Goal: Task Accomplishment & Management: Manage account settings

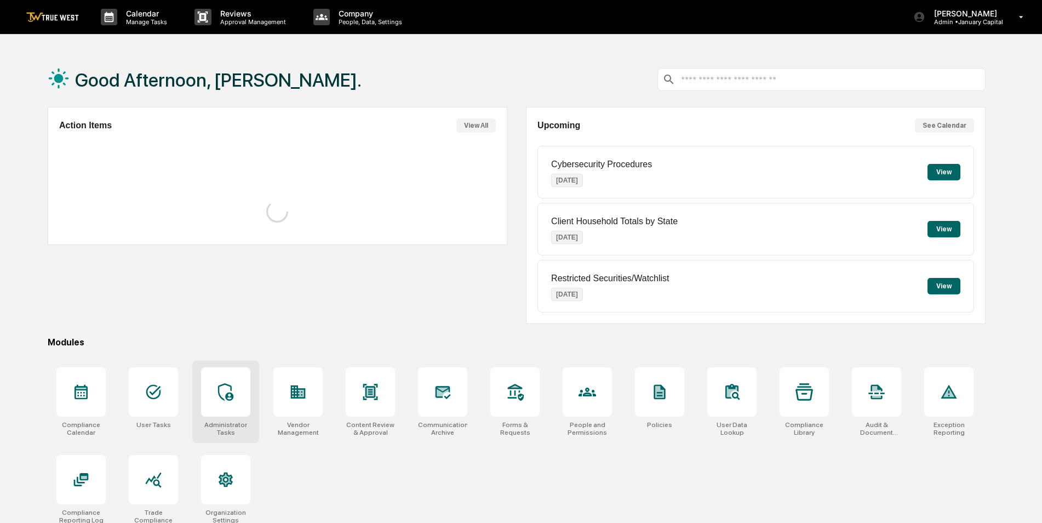
click at [224, 391] on icon at bounding box center [226, 392] width 18 height 18
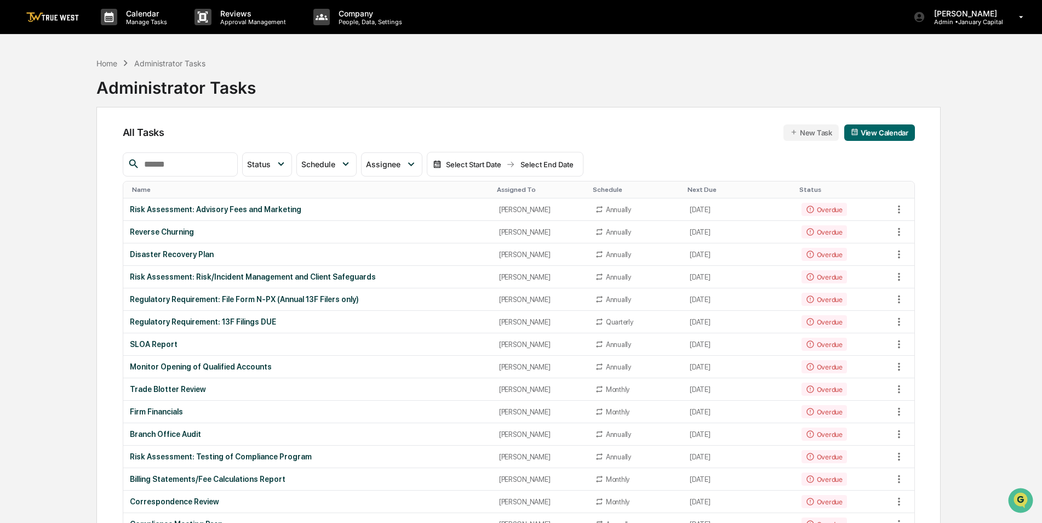
click at [228, 167] on input "text" at bounding box center [186, 164] width 93 height 14
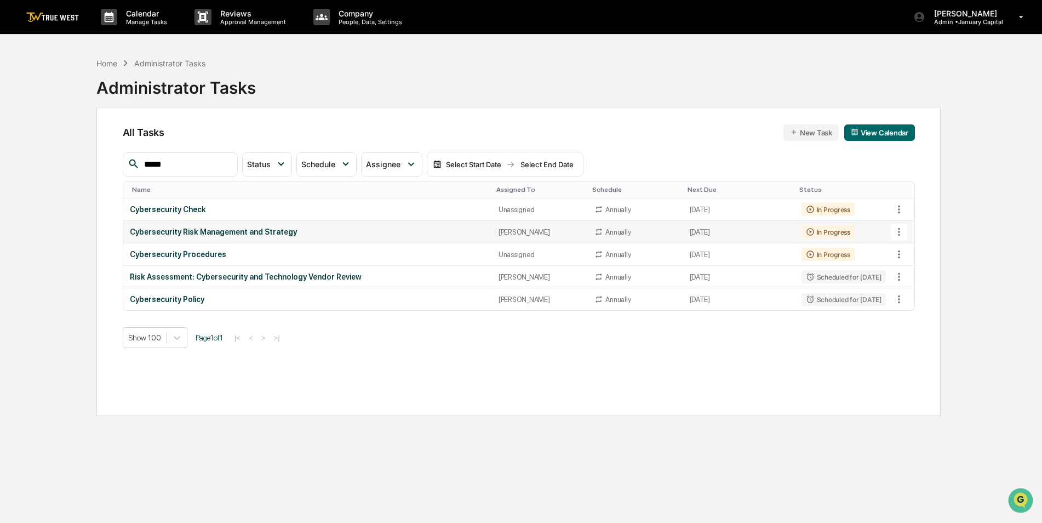
click at [904, 233] on icon at bounding box center [899, 232] width 12 height 12
click at [908, 293] on img at bounding box center [909, 292] width 9 height 9
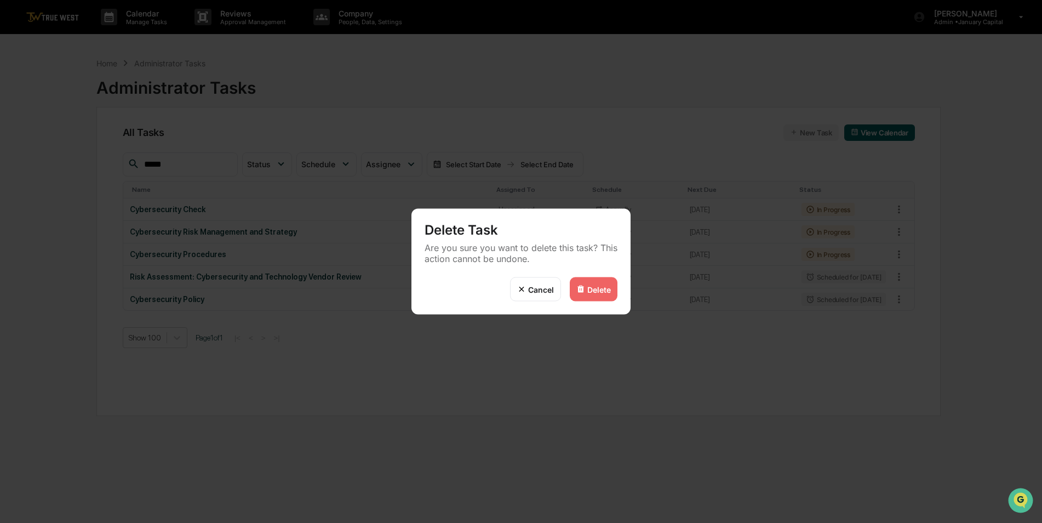
click at [605, 294] on div "Delete" at bounding box center [594, 289] width 48 height 24
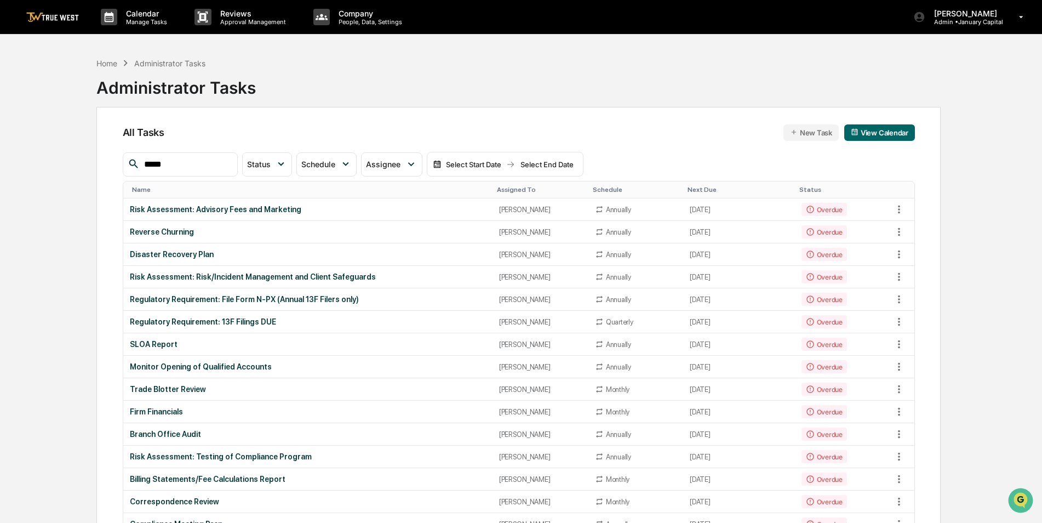
click at [230, 167] on input "*****" at bounding box center [186, 164] width 93 height 14
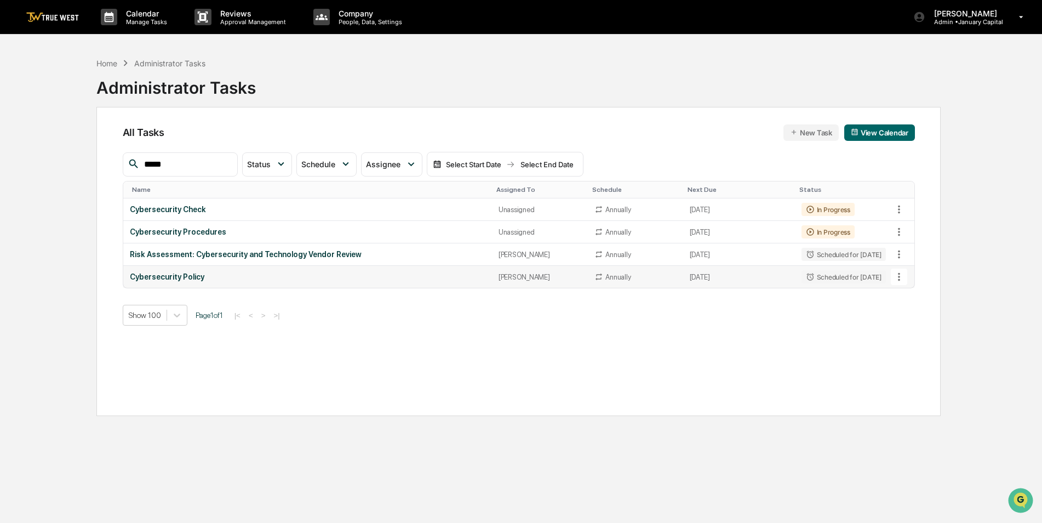
click at [902, 277] on icon at bounding box center [899, 277] width 12 height 12
click at [908, 341] on img at bounding box center [909, 337] width 9 height 9
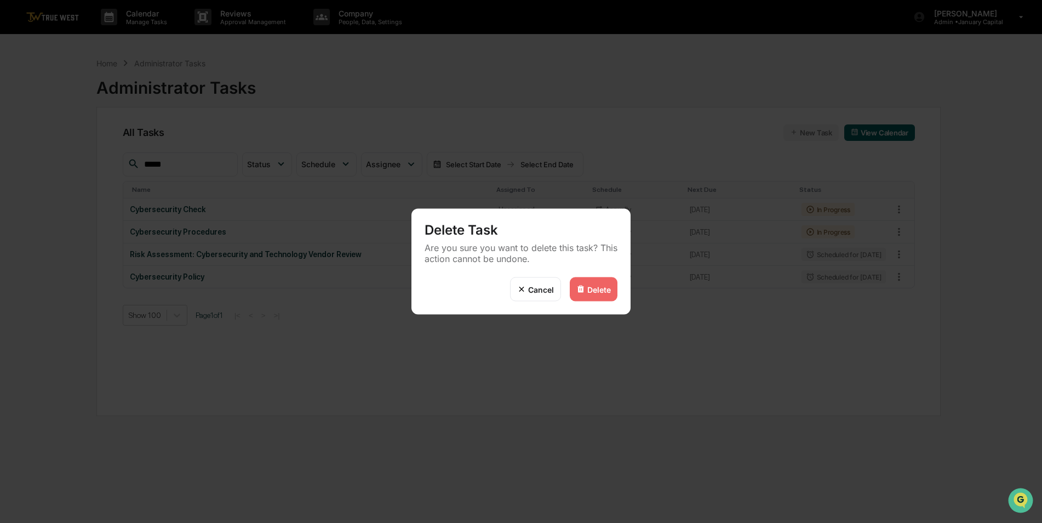
click at [592, 288] on div "Delete" at bounding box center [599, 288] width 24 height 9
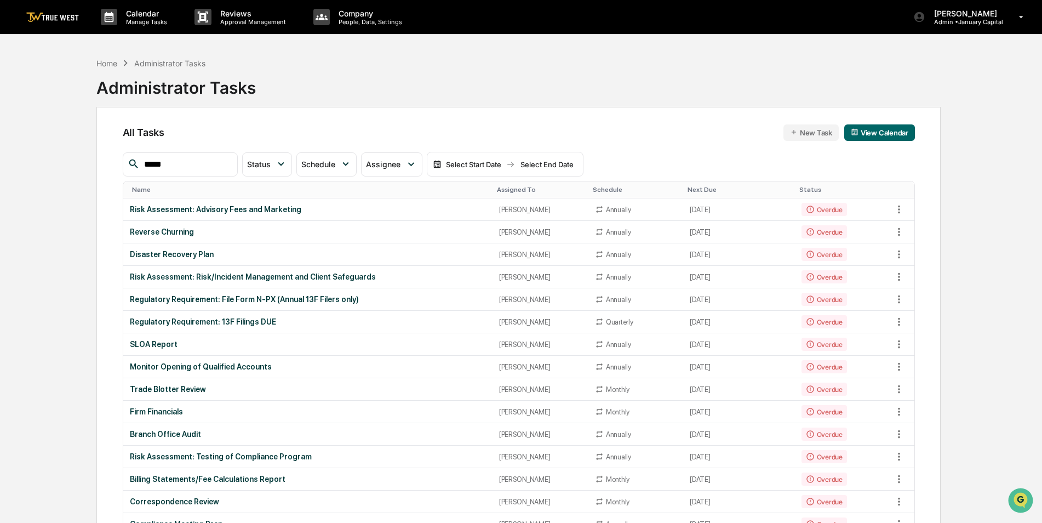
click at [505, 190] on div "Assigned To" at bounding box center [540, 190] width 87 height 8
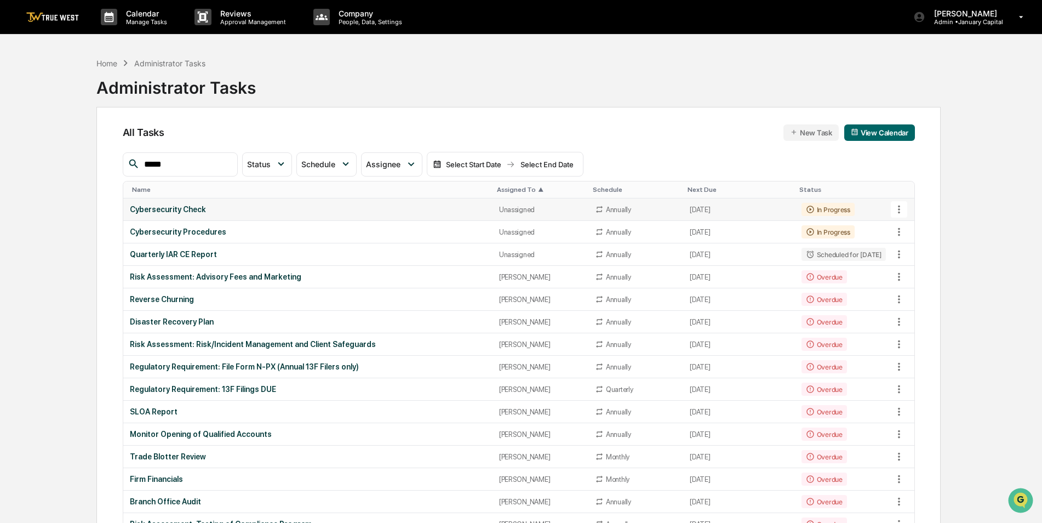
click at [363, 210] on div "Cybersecurity Check" at bounding box center [308, 209] width 356 height 9
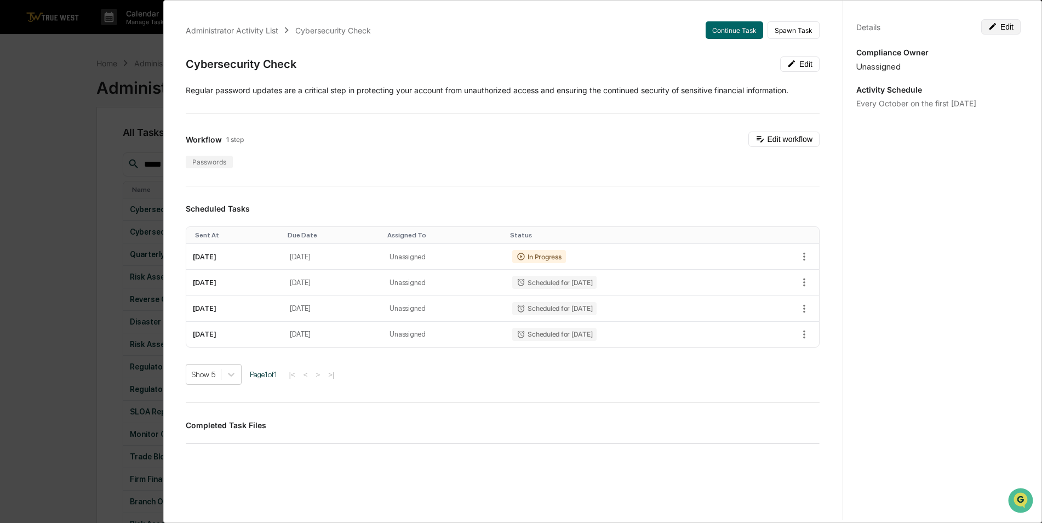
click at [1002, 28] on button "Edit" at bounding box center [1001, 26] width 39 height 15
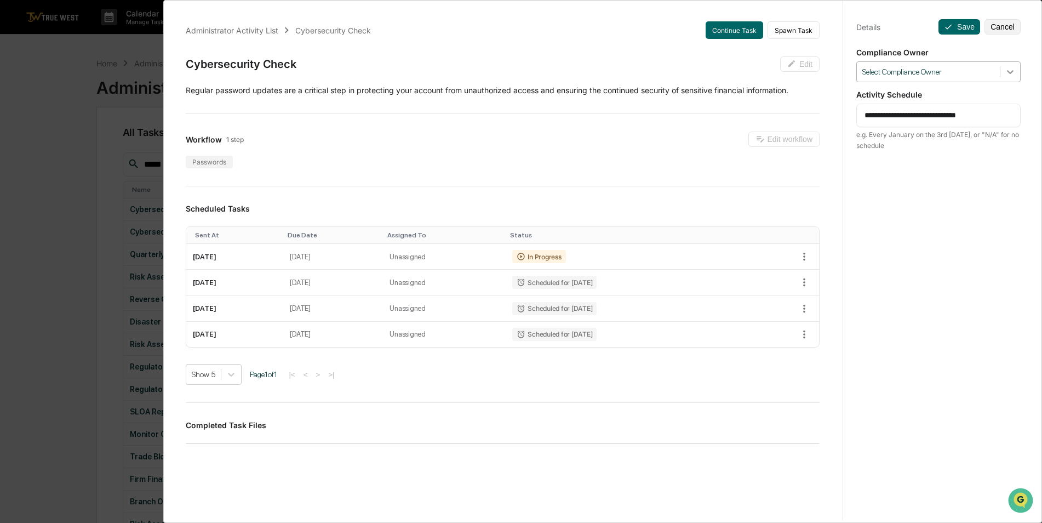
click at [1005, 78] on div at bounding box center [1011, 72] width 20 height 20
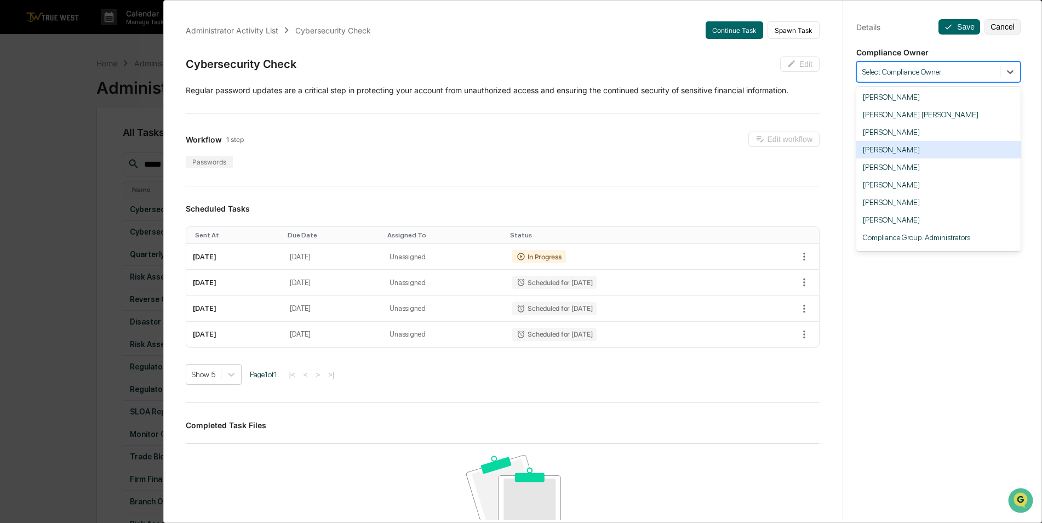
scroll to position [68, 0]
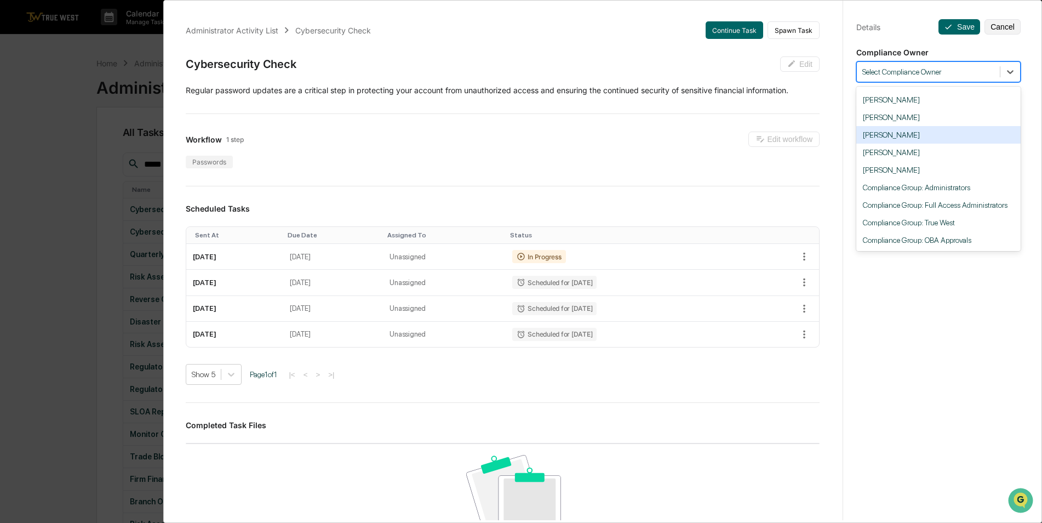
click at [937, 129] on div "[PERSON_NAME]" at bounding box center [939, 135] width 164 height 18
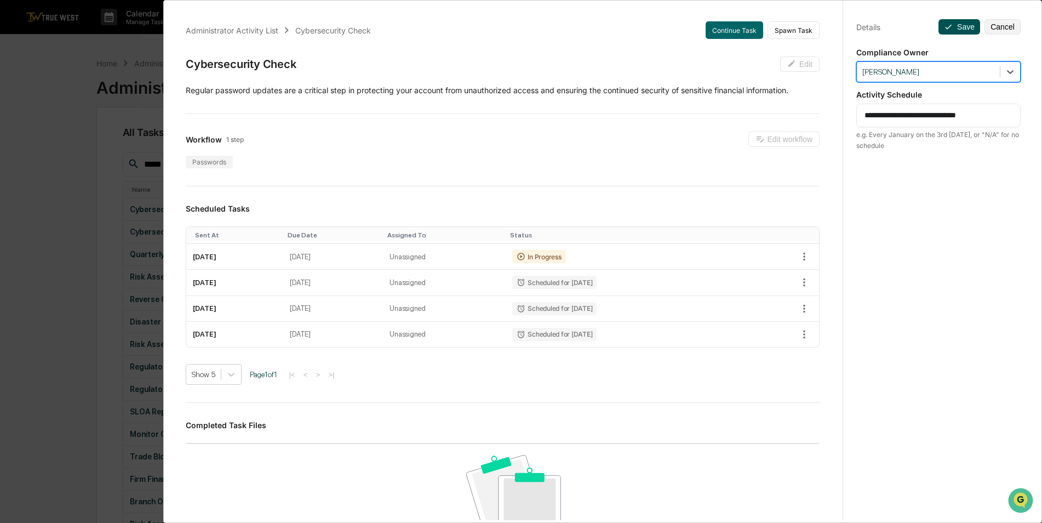
click at [944, 23] on icon at bounding box center [948, 26] width 9 height 9
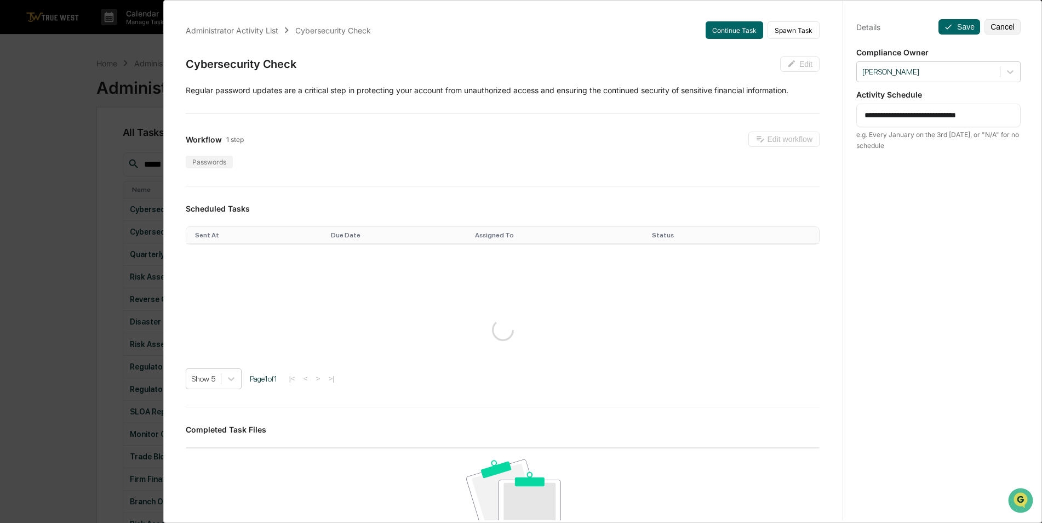
click at [48, 145] on div "**********" at bounding box center [521, 261] width 1042 height 523
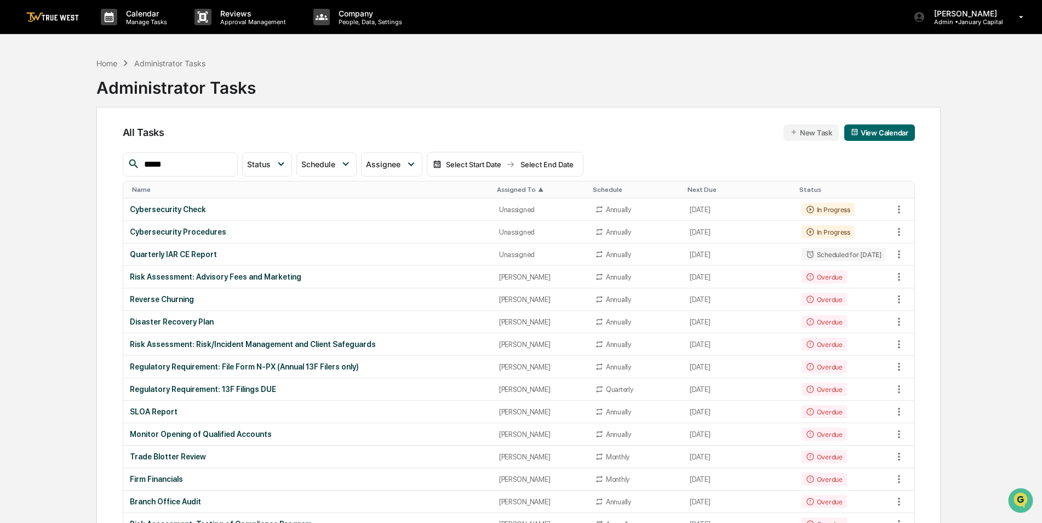
click at [199, 163] on input "*****" at bounding box center [186, 164] width 93 height 14
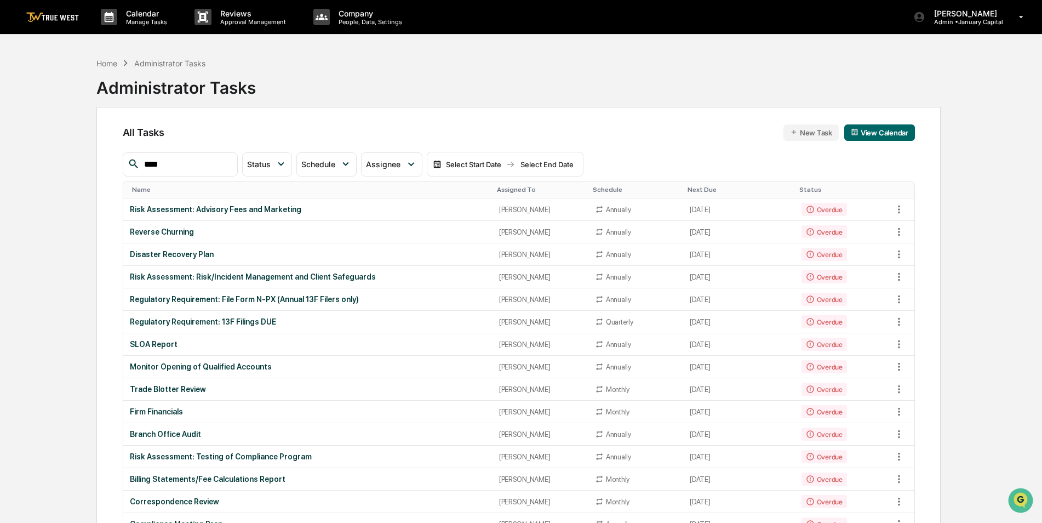
type input "****"
click at [515, 190] on div "Assigned To" at bounding box center [540, 190] width 87 height 8
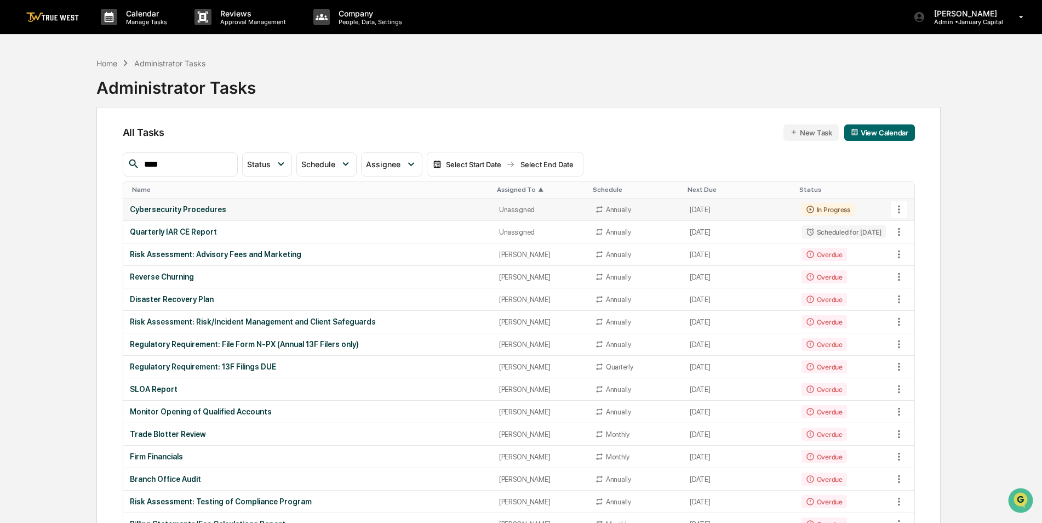
click at [413, 207] on div "Cybersecurity Procedures" at bounding box center [308, 209] width 356 height 9
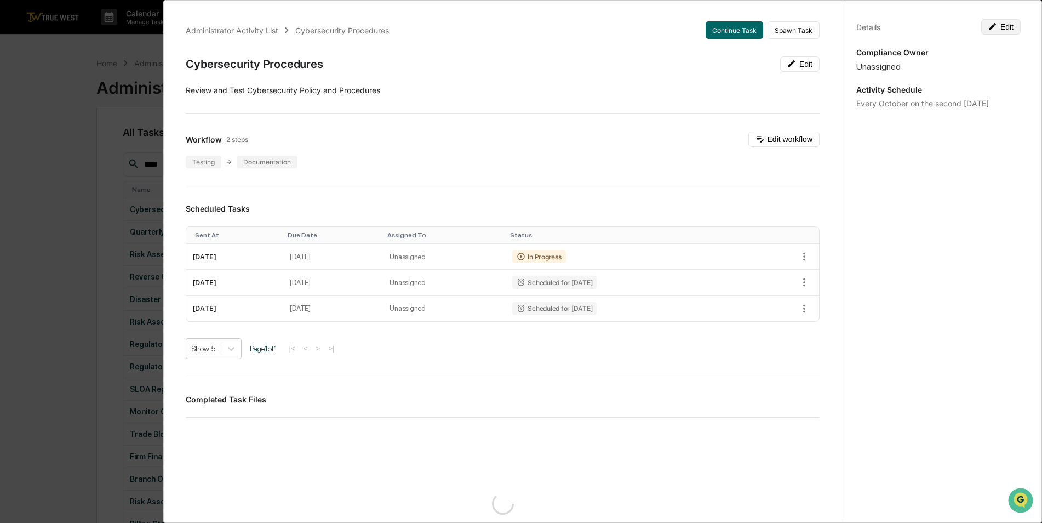
click at [1005, 27] on button "Edit" at bounding box center [1001, 26] width 39 height 15
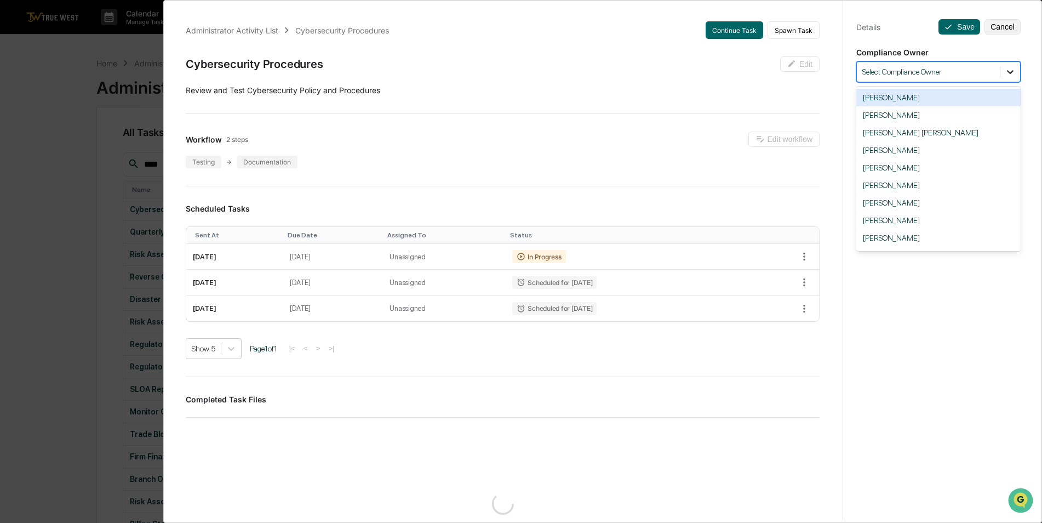
click at [1005, 75] on icon at bounding box center [1010, 71] width 11 height 11
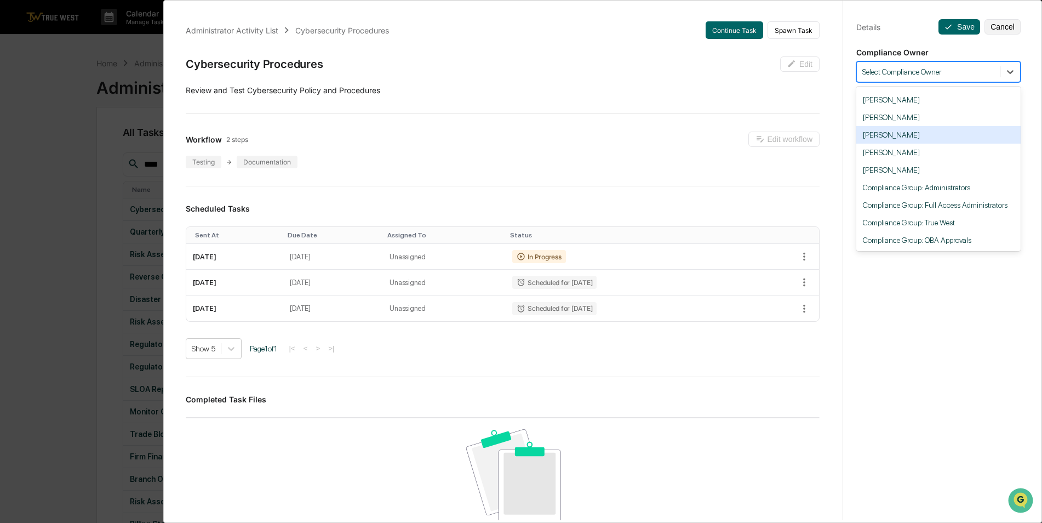
click at [914, 140] on div "[PERSON_NAME]" at bounding box center [939, 135] width 164 height 18
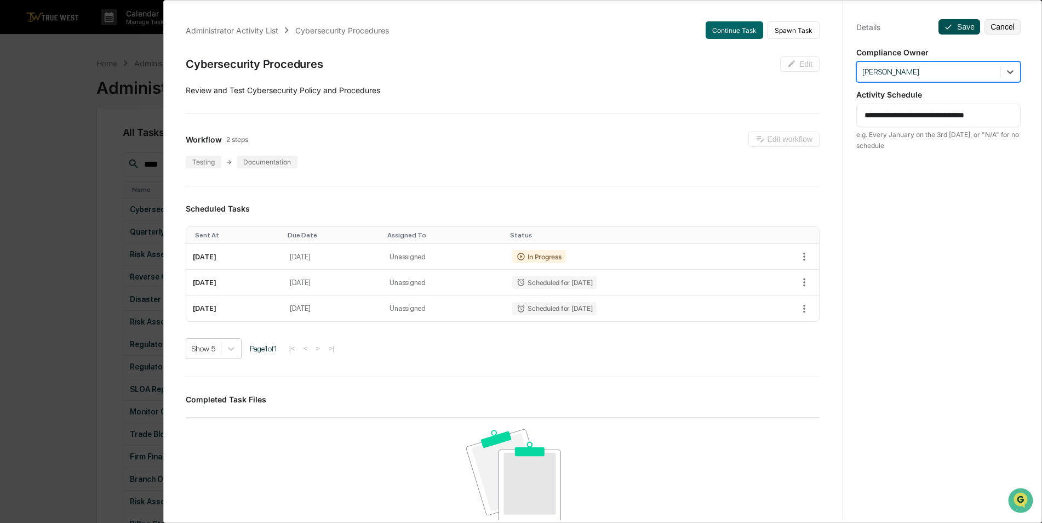
click at [949, 29] on button "Save" at bounding box center [960, 26] width 42 height 15
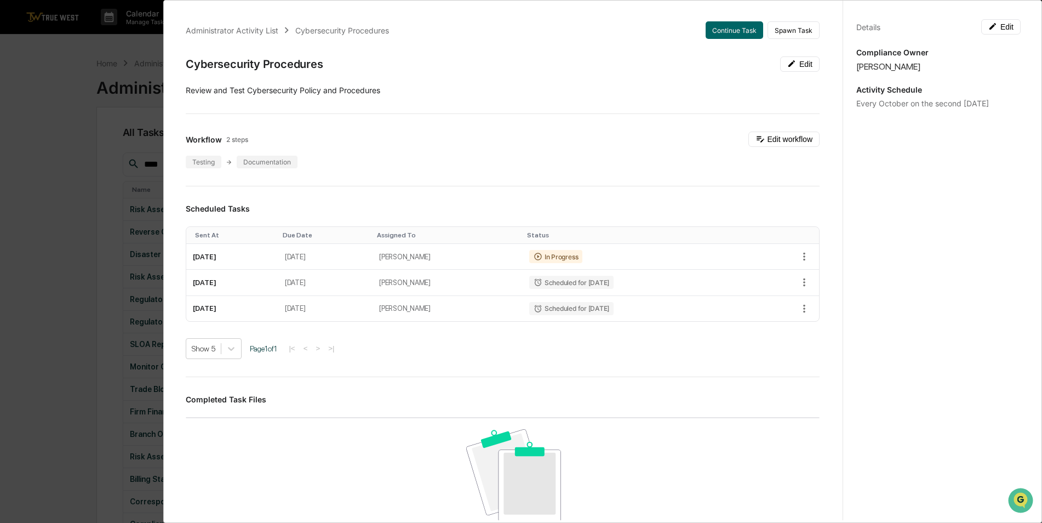
click at [80, 174] on div "Administrator Activity List Cybersecurity Procedures Continue Task Spawn Task C…" at bounding box center [521, 261] width 1042 height 523
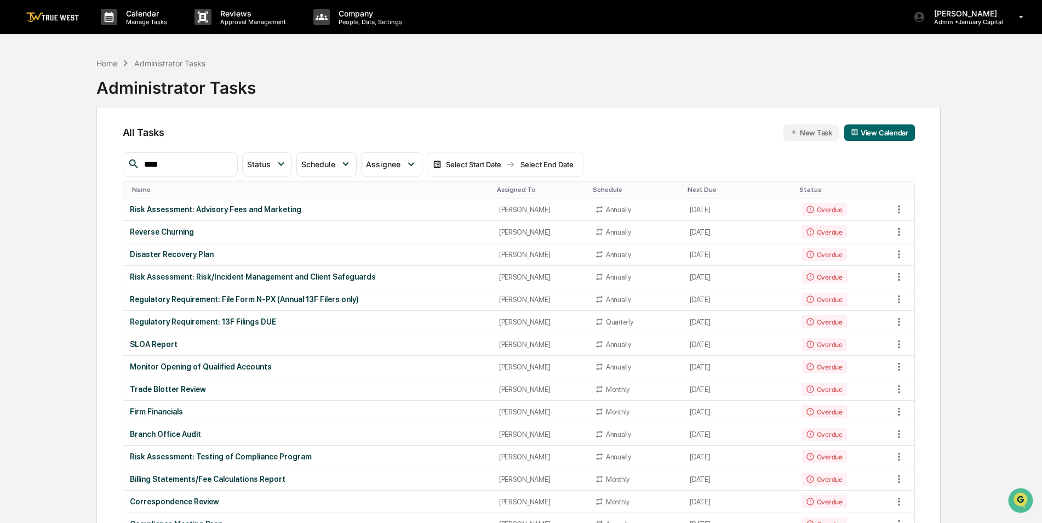
click at [497, 187] on div "Assigned To" at bounding box center [540, 190] width 87 height 8
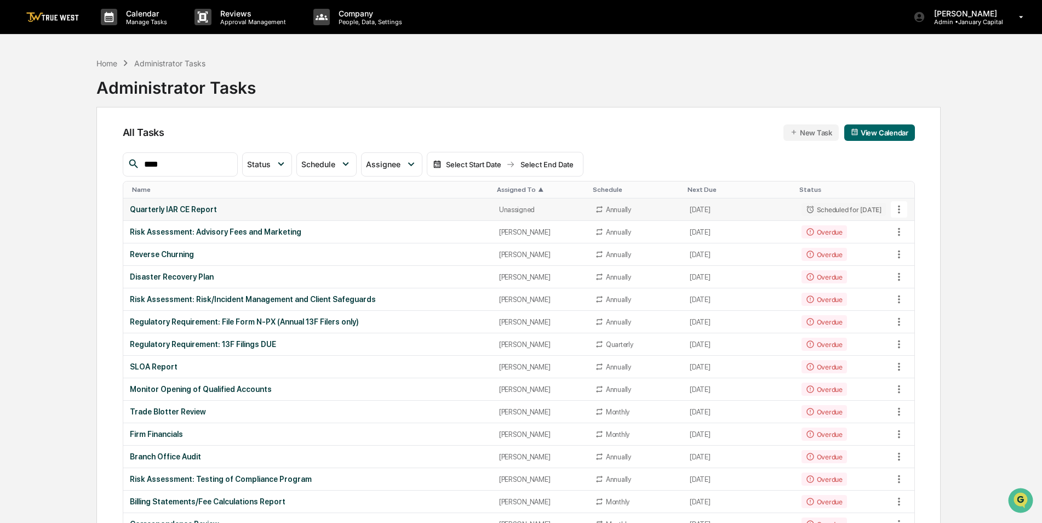
click at [463, 214] on div "Quarterly IAR CE Report" at bounding box center [308, 209] width 356 height 9
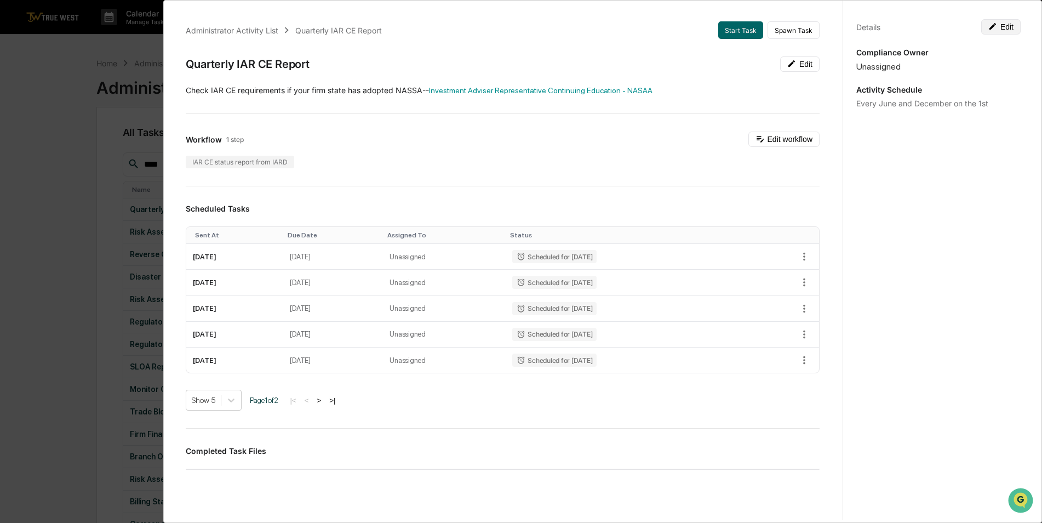
click at [999, 31] on button "Edit" at bounding box center [1001, 26] width 39 height 15
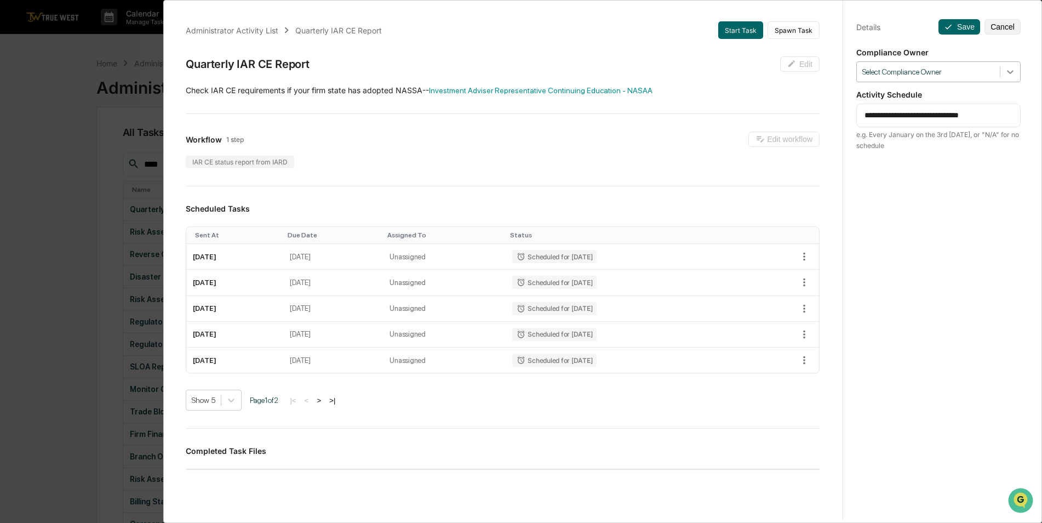
click at [1005, 76] on icon at bounding box center [1010, 71] width 11 height 11
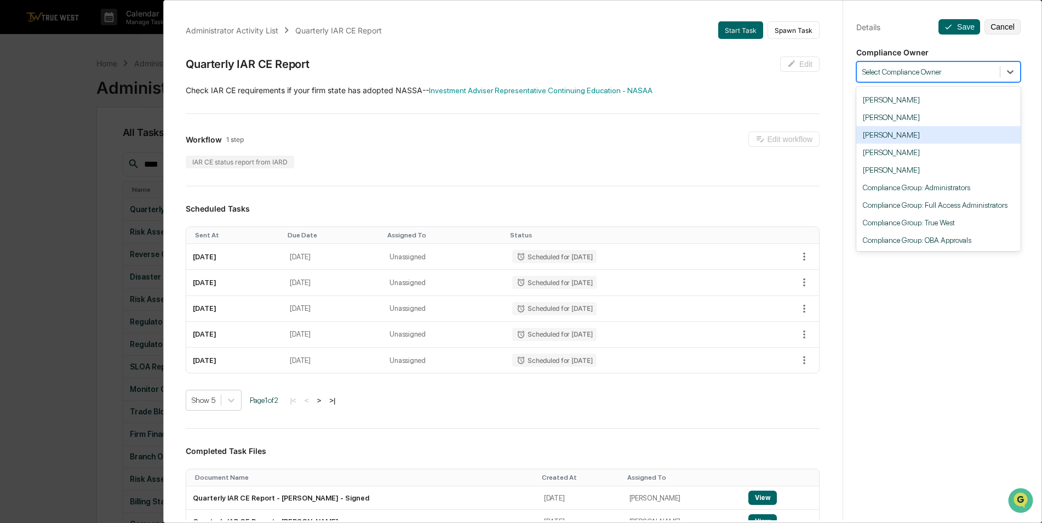
click at [933, 134] on div "[PERSON_NAME]" at bounding box center [939, 135] width 164 height 18
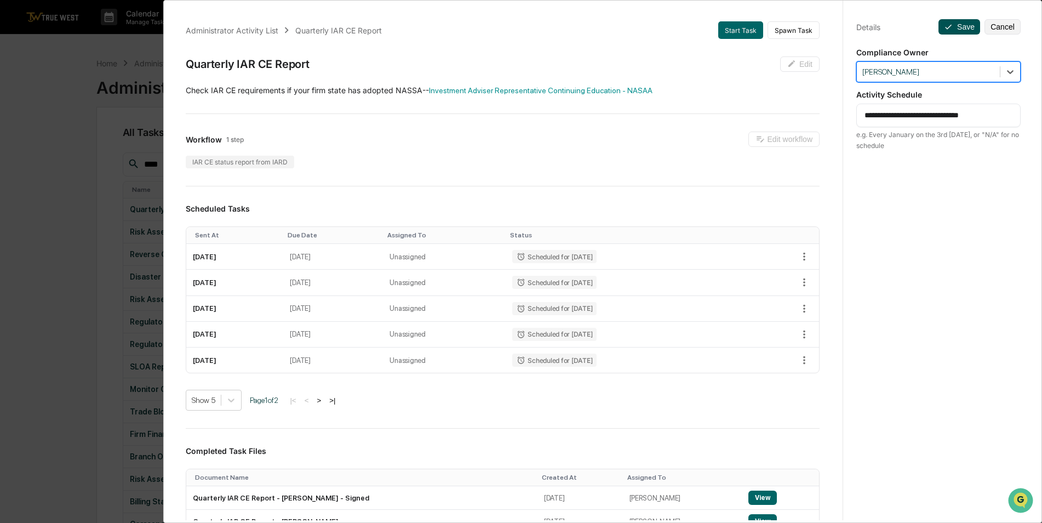
click at [953, 25] on button "Save" at bounding box center [960, 26] width 42 height 15
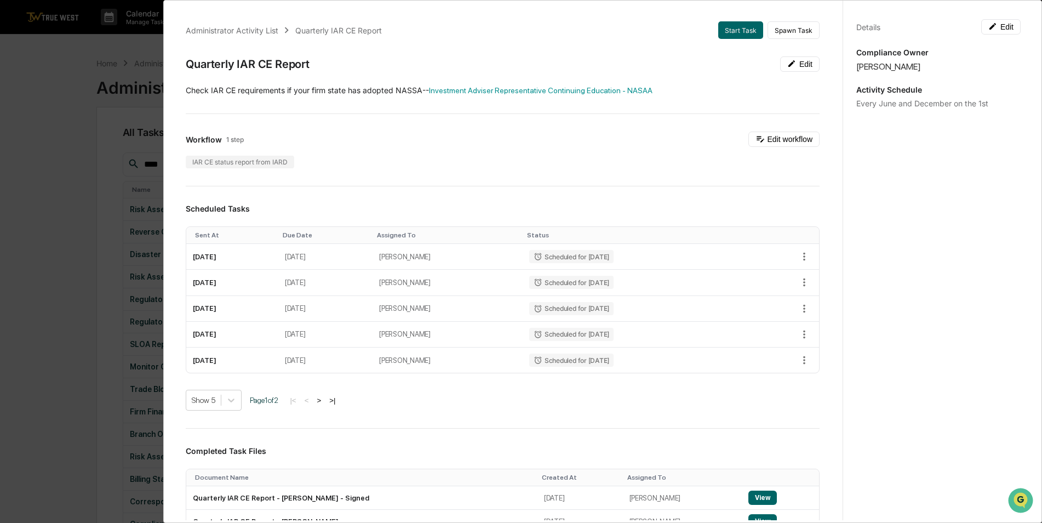
click at [38, 189] on div "Administrator Activity List Quarterly IAR CE Report Start Task Spawn Task Quart…" at bounding box center [521, 261] width 1042 height 523
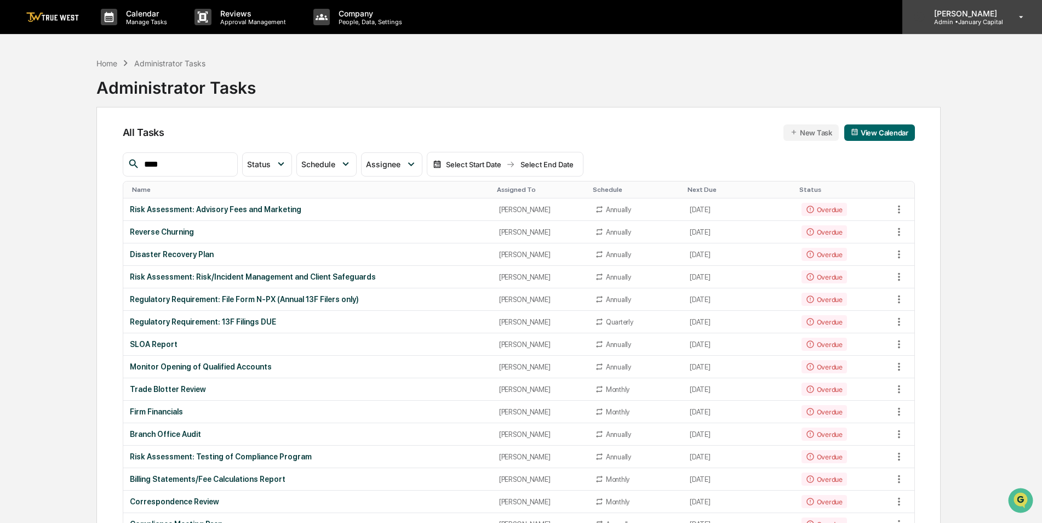
click at [954, 26] on div "[PERSON_NAME] Admin • January Capital" at bounding box center [973, 17] width 140 height 34
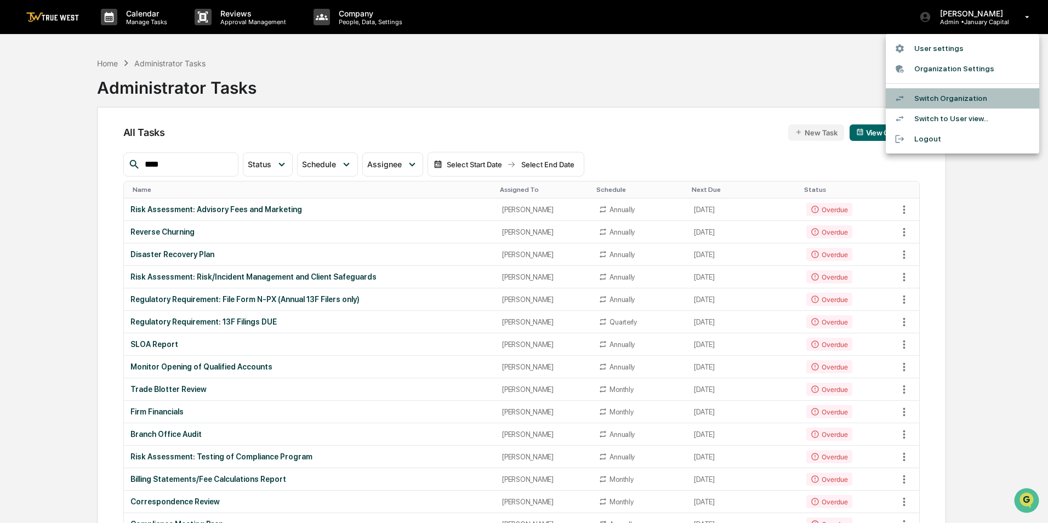
click at [951, 93] on li "Switch Organization" at bounding box center [962, 98] width 153 height 20
